Goal: Task Accomplishment & Management: Use online tool/utility

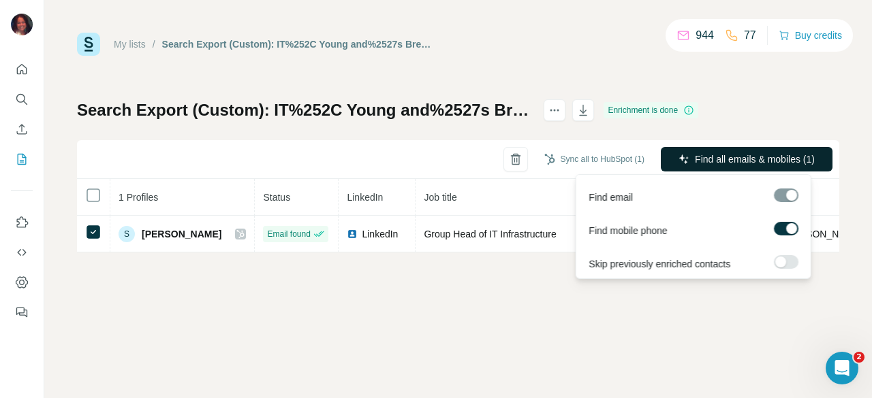
click at [714, 153] on span "Find all emails & mobiles (1)" at bounding box center [754, 160] width 120 height 14
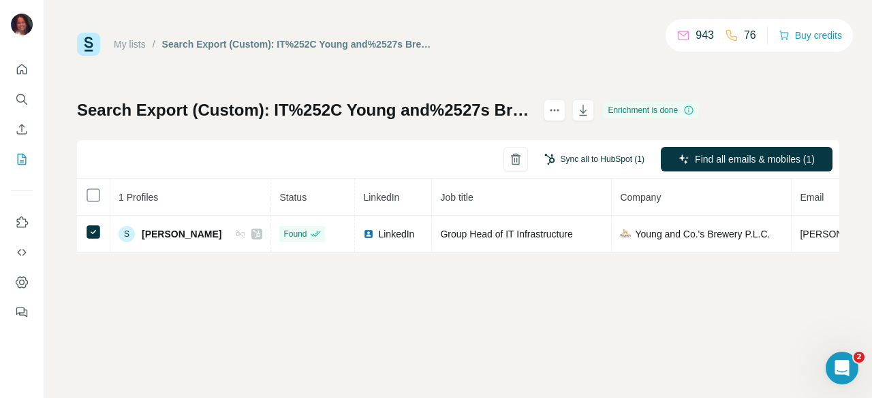
click at [623, 161] on button "Sync all to HubSpot (1)" at bounding box center [593, 159] width 119 height 20
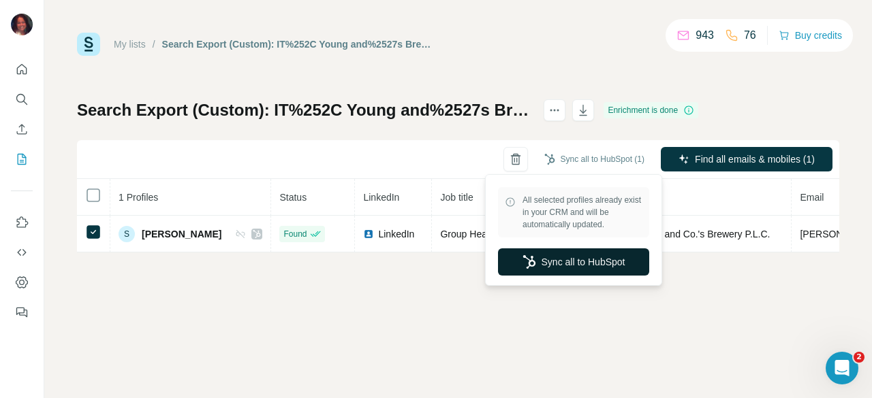
click at [596, 268] on button "Sync all to HubSpot" at bounding box center [573, 262] width 151 height 27
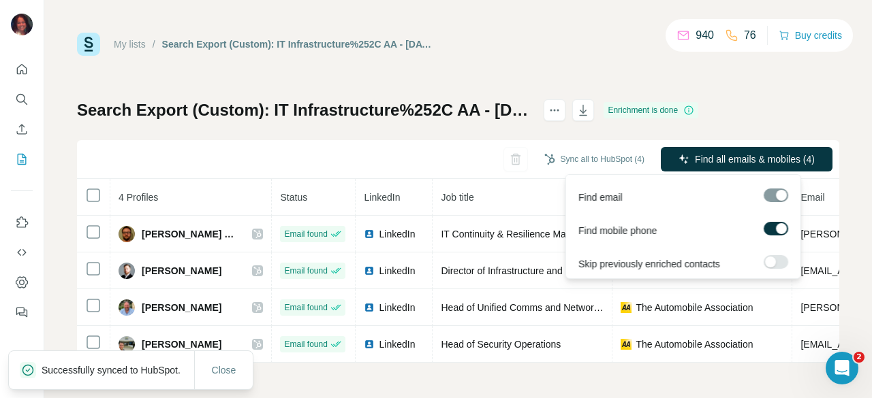
click at [778, 164] on span "Find all emails & mobiles (4)" at bounding box center [754, 160] width 120 height 14
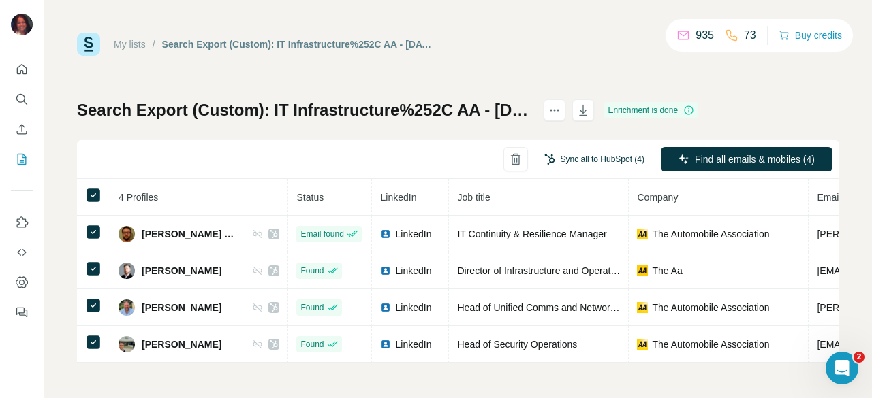
click at [576, 159] on button "Sync all to HubSpot (4)" at bounding box center [593, 159] width 119 height 20
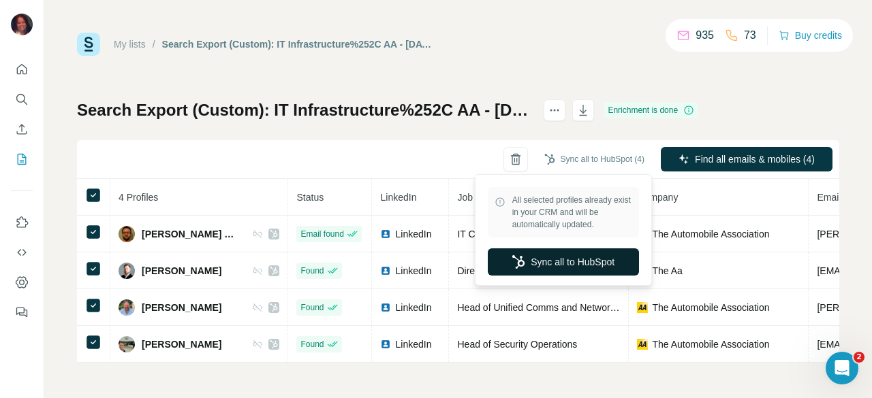
click at [566, 261] on button "Sync all to HubSpot" at bounding box center [563, 262] width 151 height 27
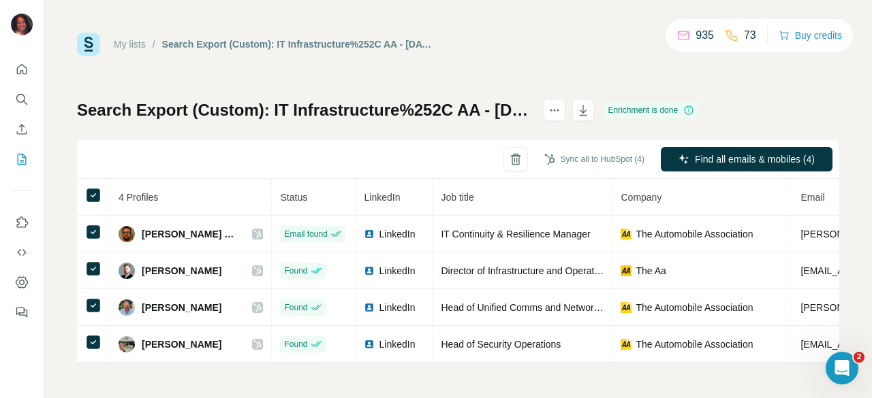
scroll to position [3, 0]
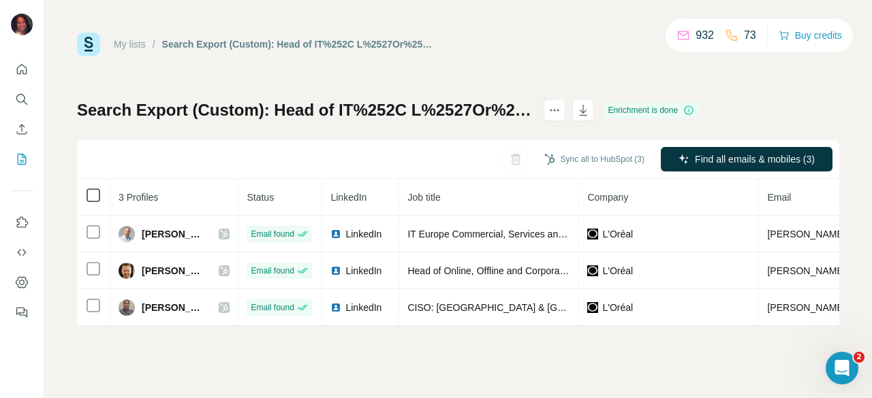
click at [86, 197] on icon at bounding box center [93, 195] width 16 height 16
click at [601, 150] on button "Sync all to HubSpot (3)" at bounding box center [593, 159] width 119 height 20
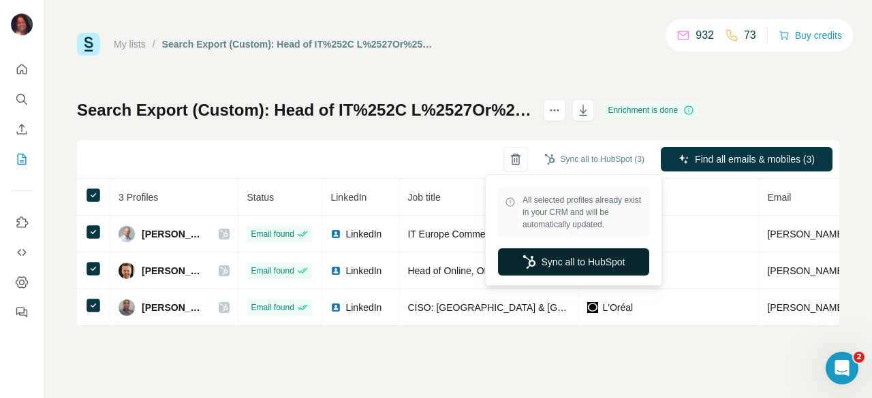
click at [592, 263] on button "Sync all to HubSpot" at bounding box center [573, 262] width 151 height 27
